Goal: Answer question/provide support

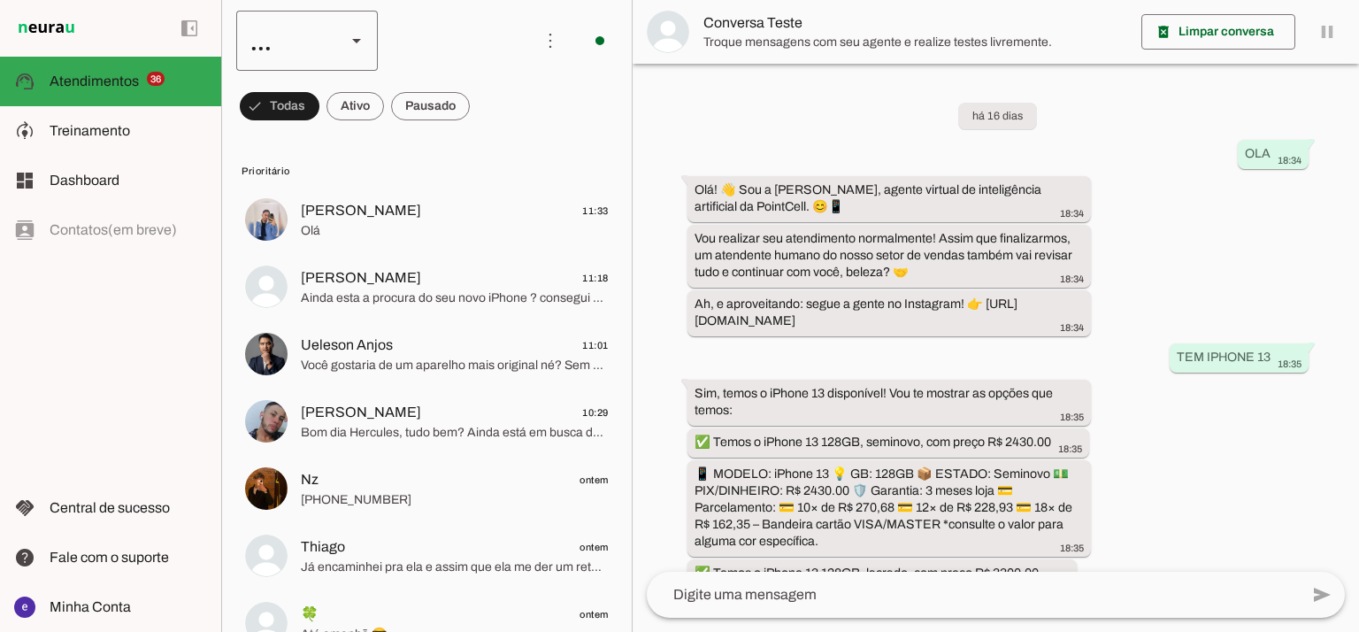
scroll to position [415, 0]
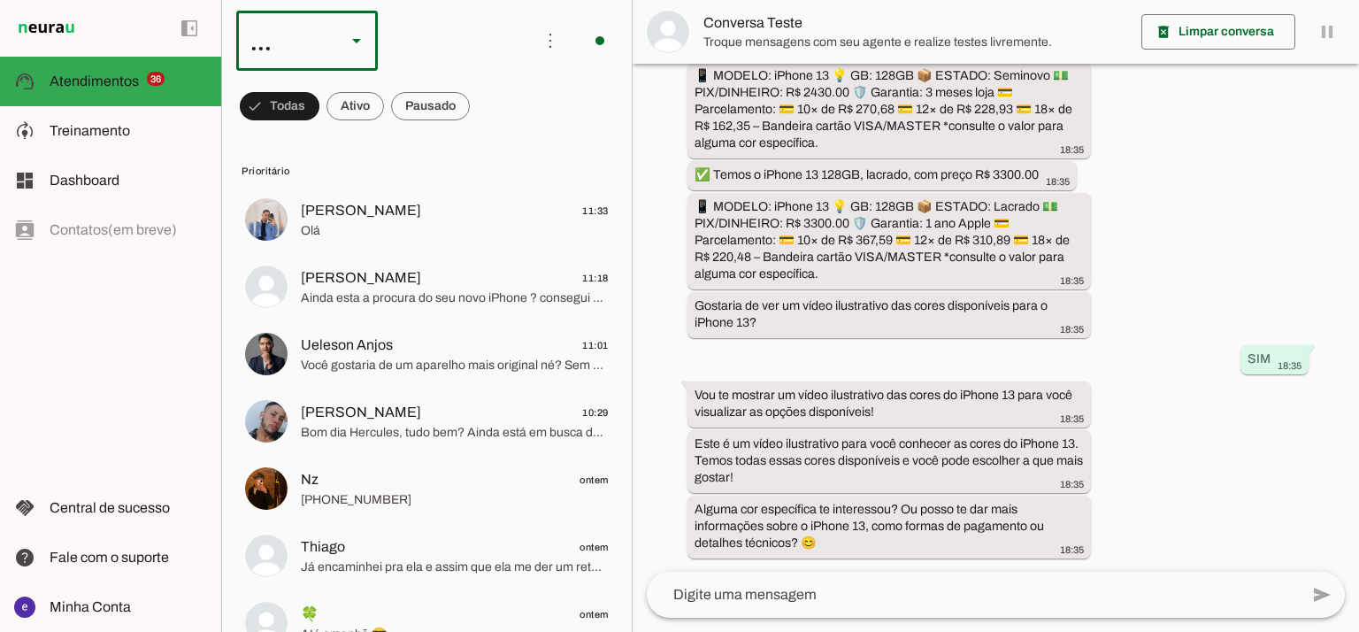
click at [318, 39] on div "..." at bounding box center [284, 41] width 96 height 60
click at [486, 124] on slot at bounding box center [542, 113] width 113 height 21
type md-outlined-select "RuOCWl5a1vBOMK8Vzn98"
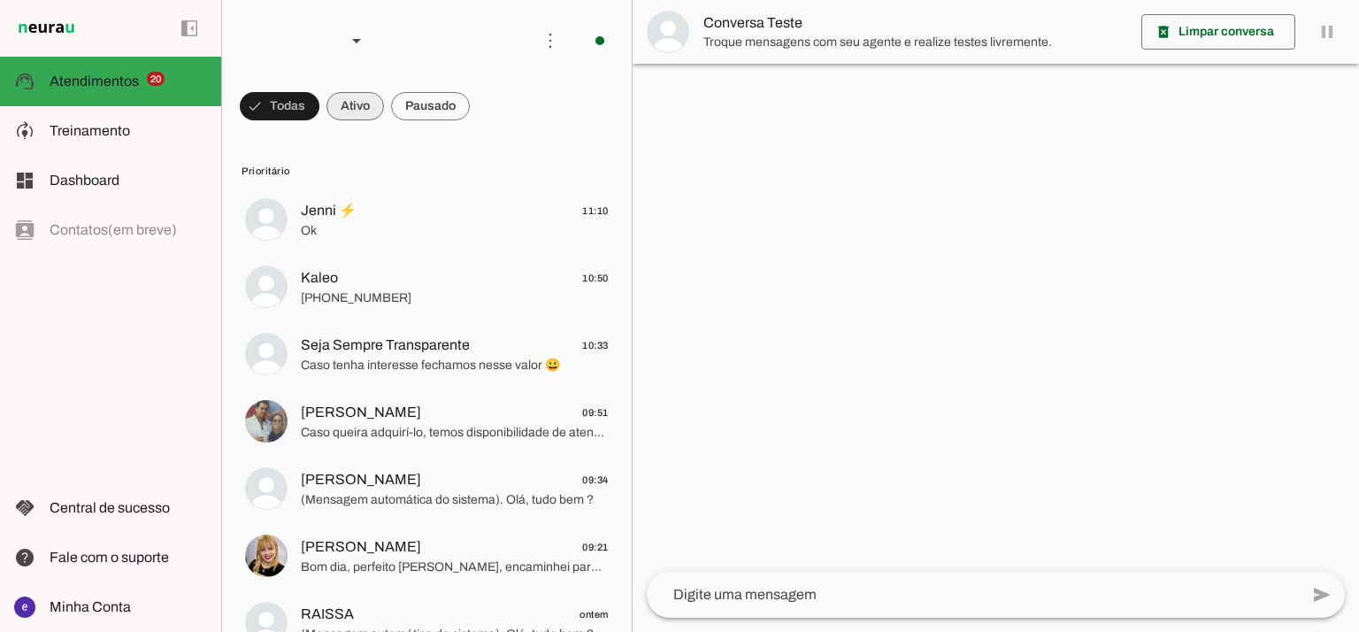
click at [319, 115] on span at bounding box center [280, 106] width 80 height 42
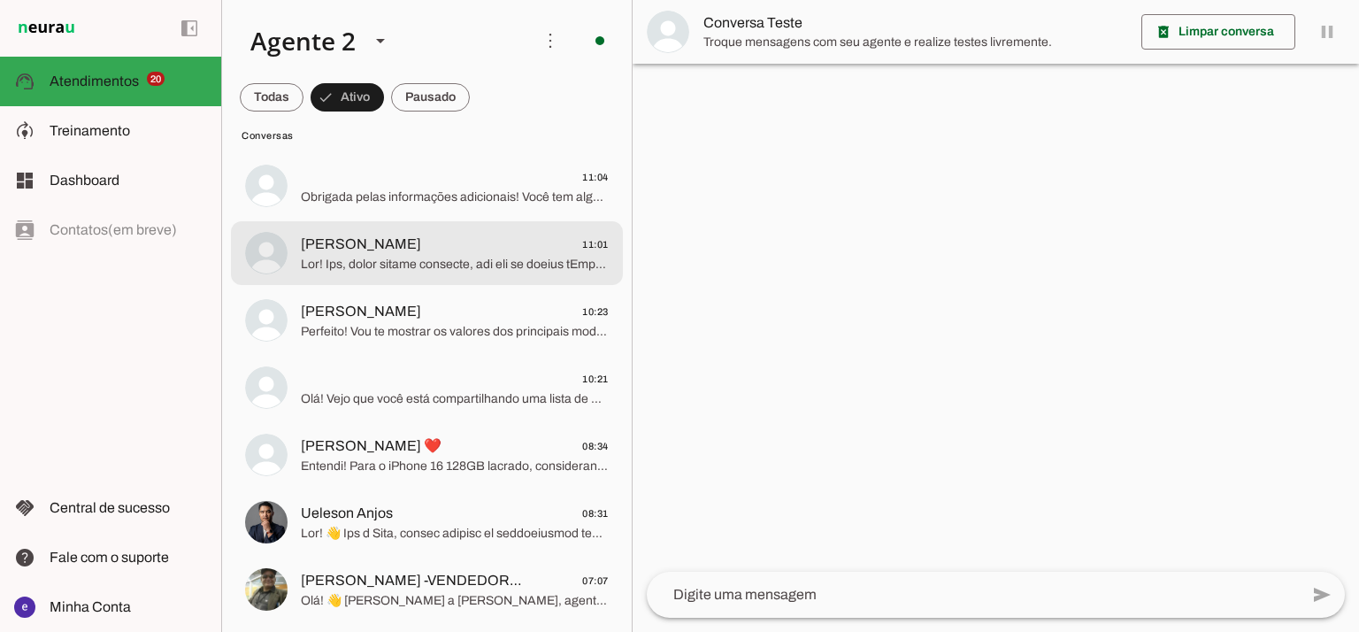
scroll to position [354, 0]
